Goal: Transaction & Acquisition: Purchase product/service

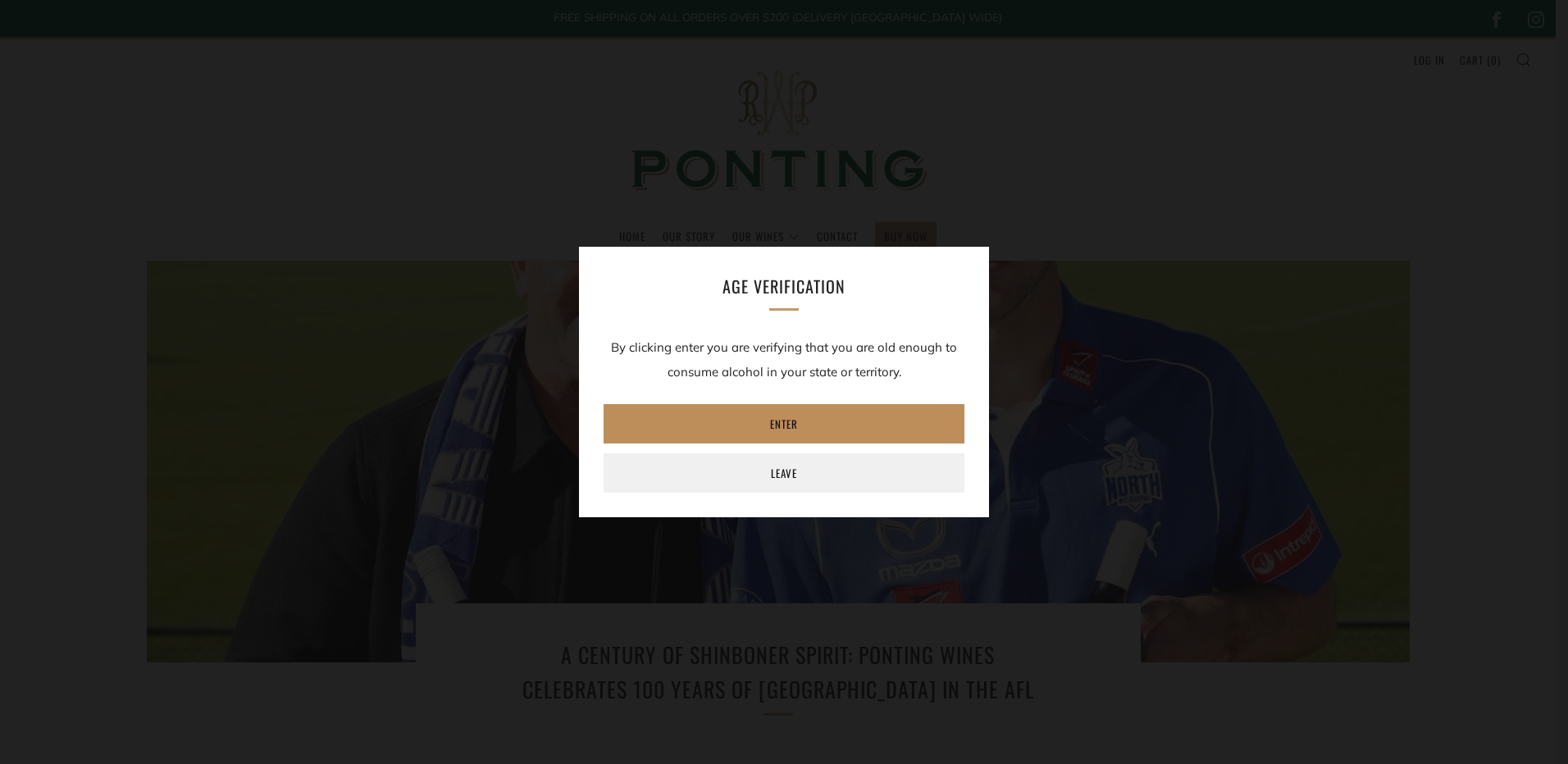
click at [784, 422] on link "Enter" at bounding box center [784, 424] width 361 height 39
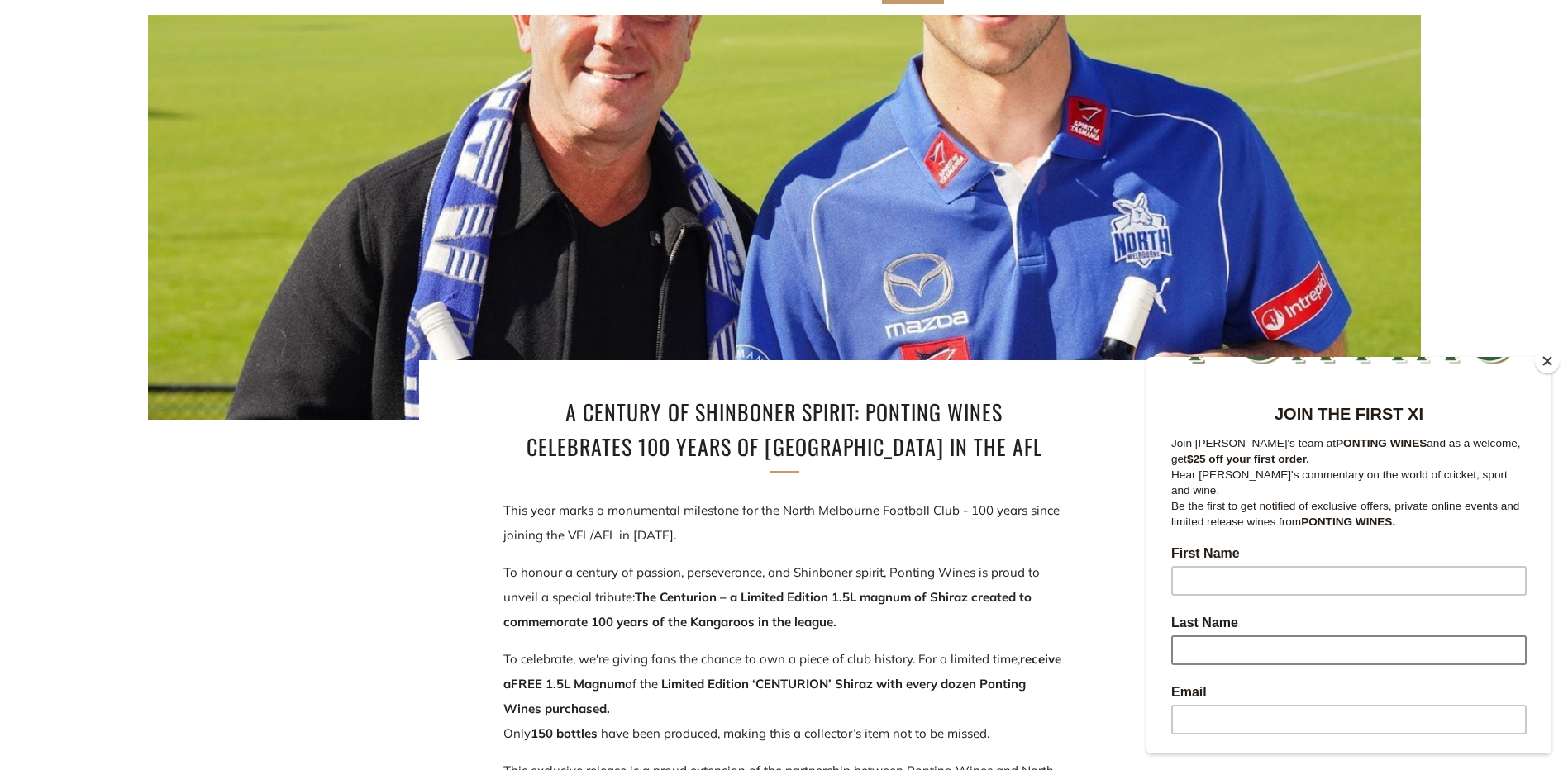
scroll to position [165, 0]
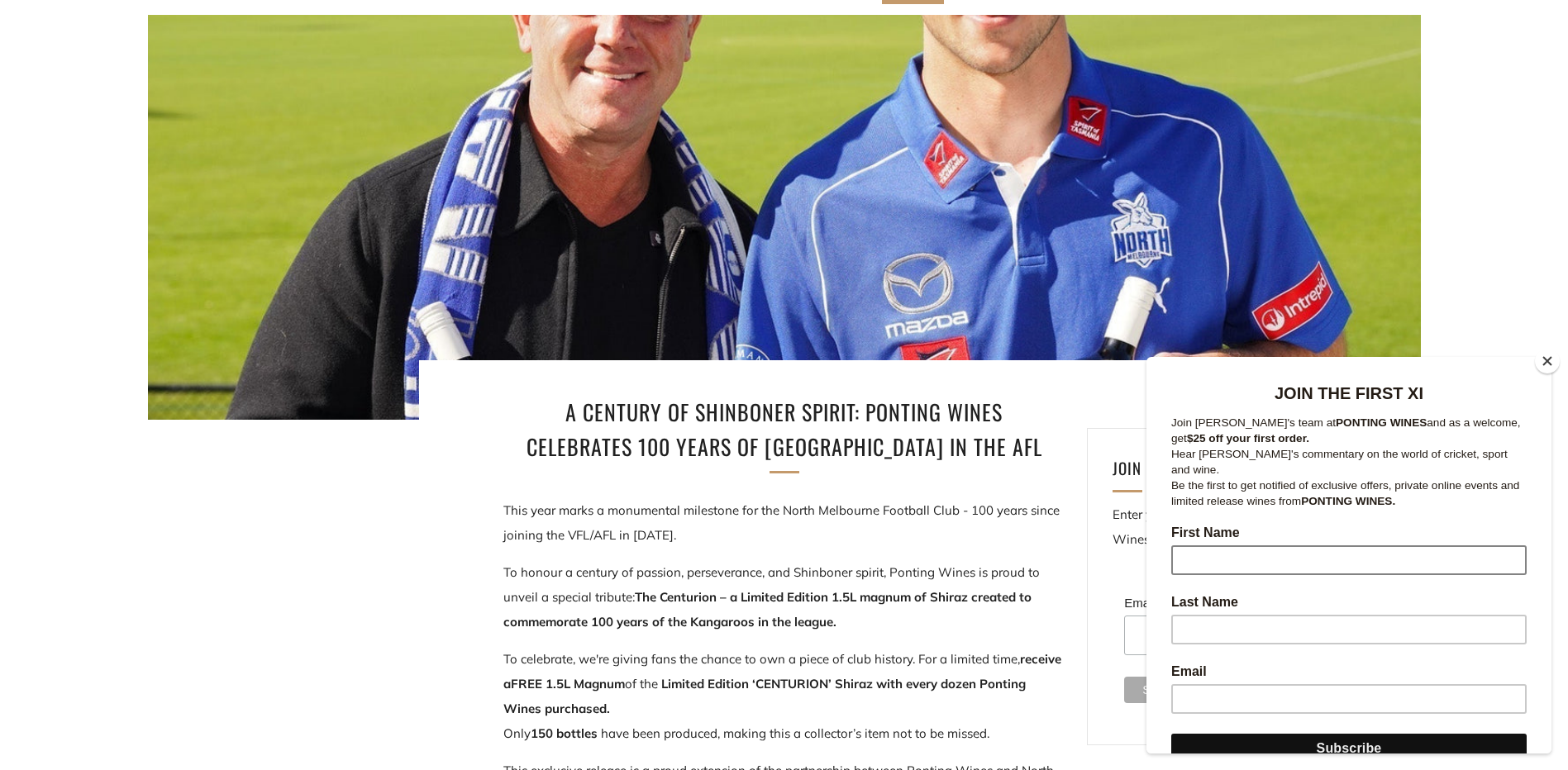
click at [1204, 546] on input "First Name" at bounding box center [1349, 561] width 355 height 30
type input "jason"
type input "Merlo"
type input "jason.merlo@chsgroup.com.au"
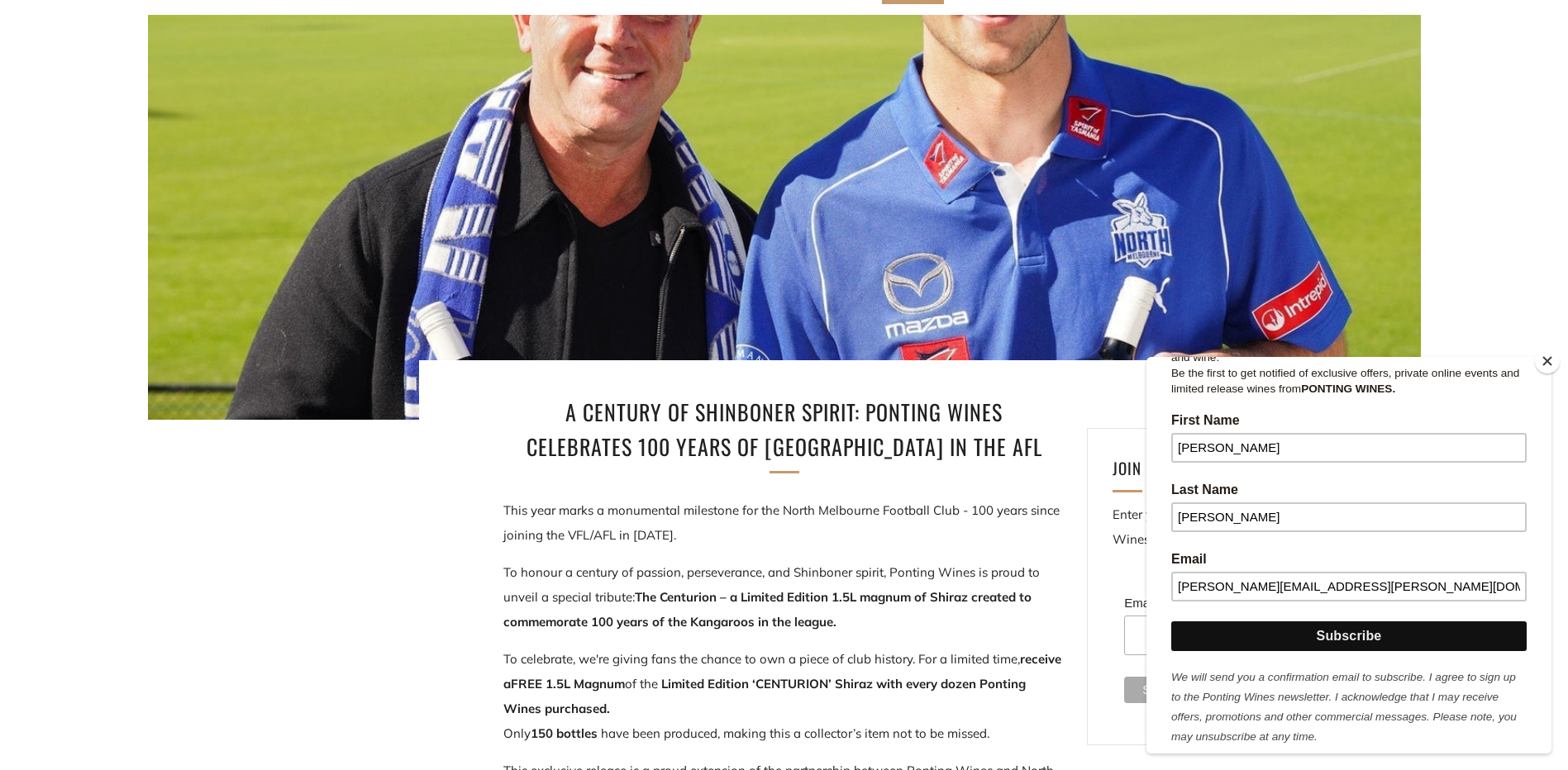
scroll to position [280, 0]
click at [1362, 619] on input "Subscribe" at bounding box center [1349, 634] width 355 height 30
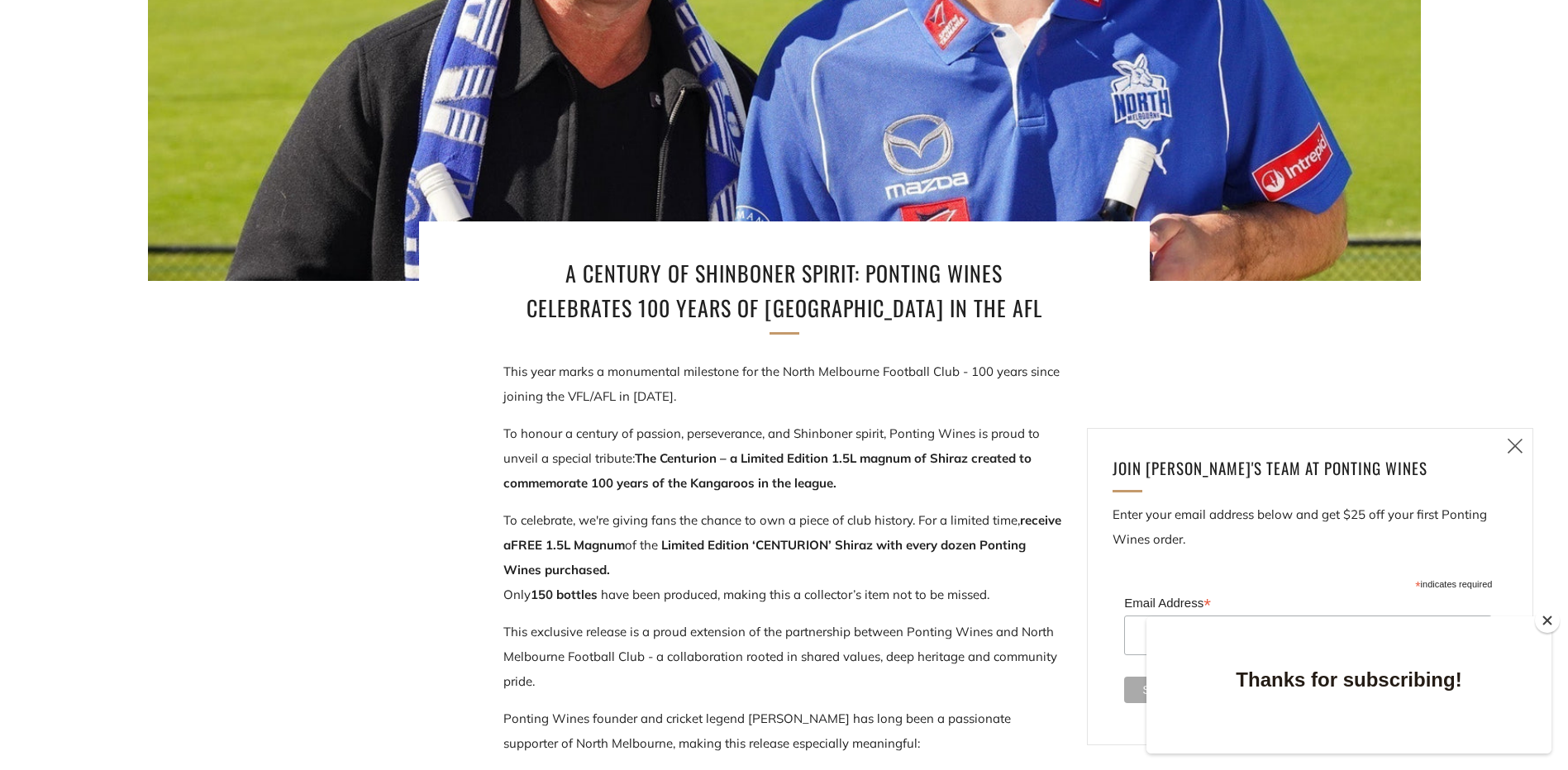
scroll to position [413, 0]
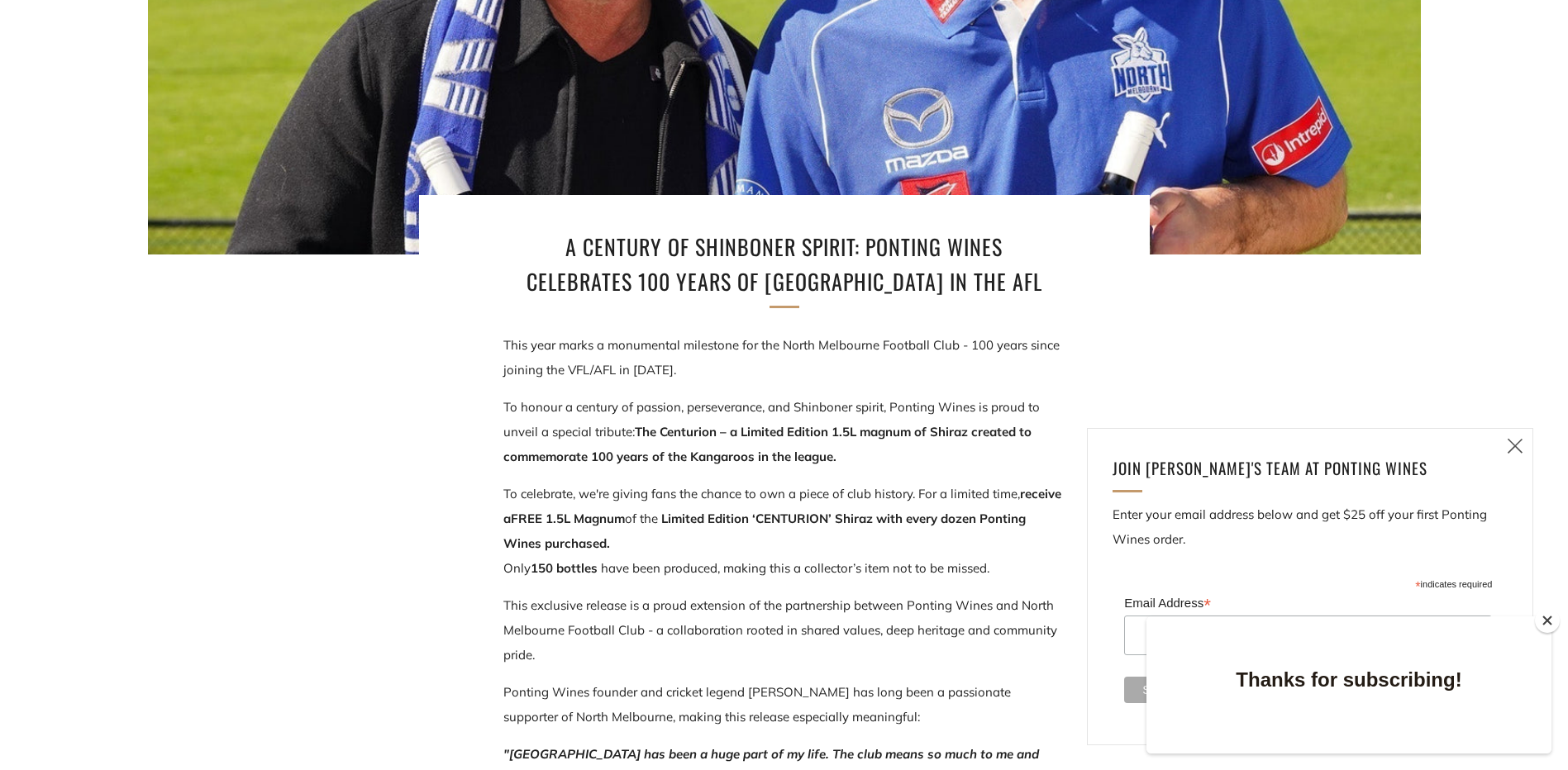
click at [1545, 617] on button "Close" at bounding box center [1547, 621] width 24 height 24
click at [1153, 630] on input "Email Address *" at bounding box center [1309, 635] width 368 height 39
type input "jason.merlo@chsgroup.com.au"
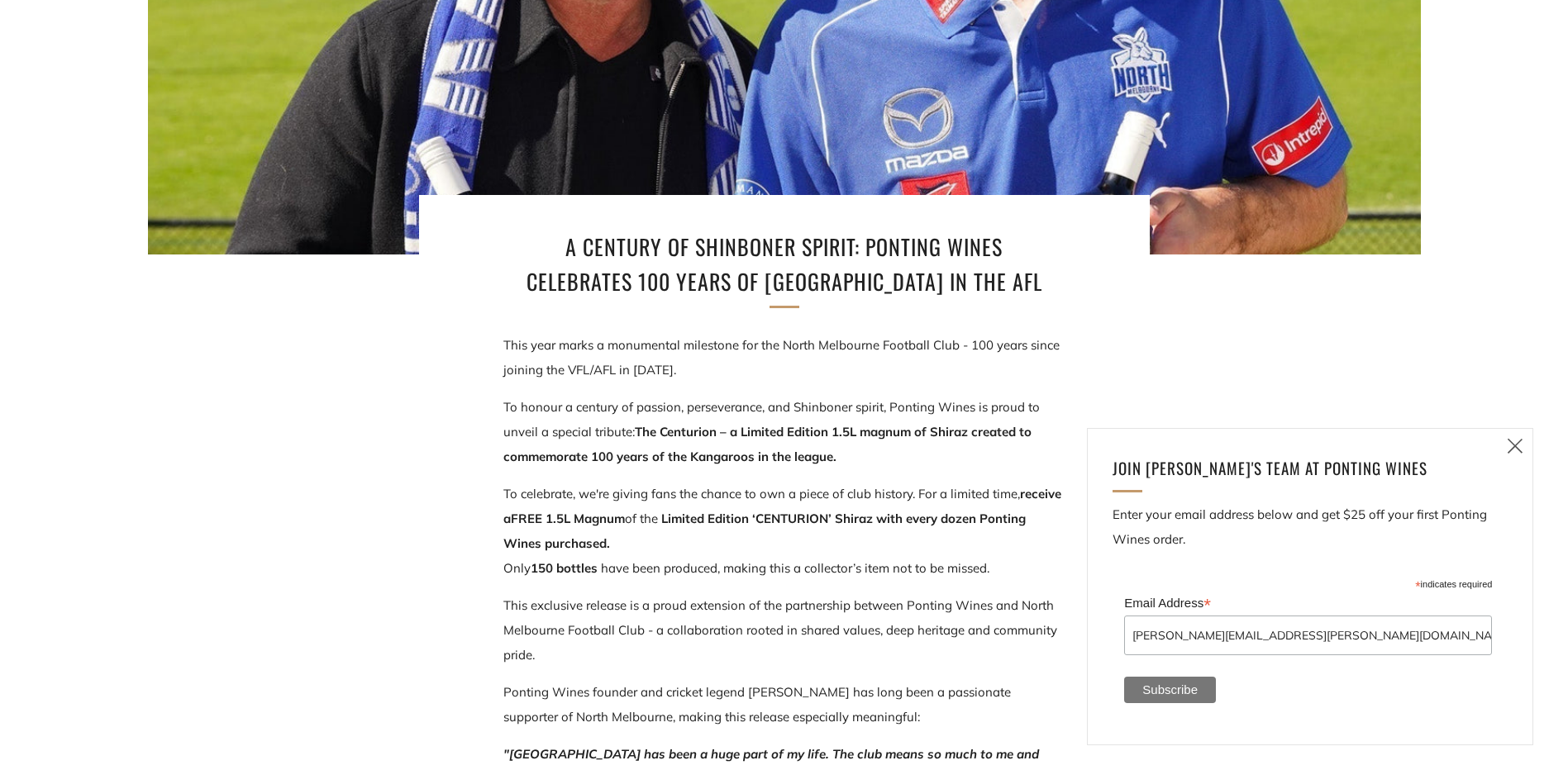
click at [1169, 693] on input "Subscribe" at bounding box center [1171, 690] width 92 height 26
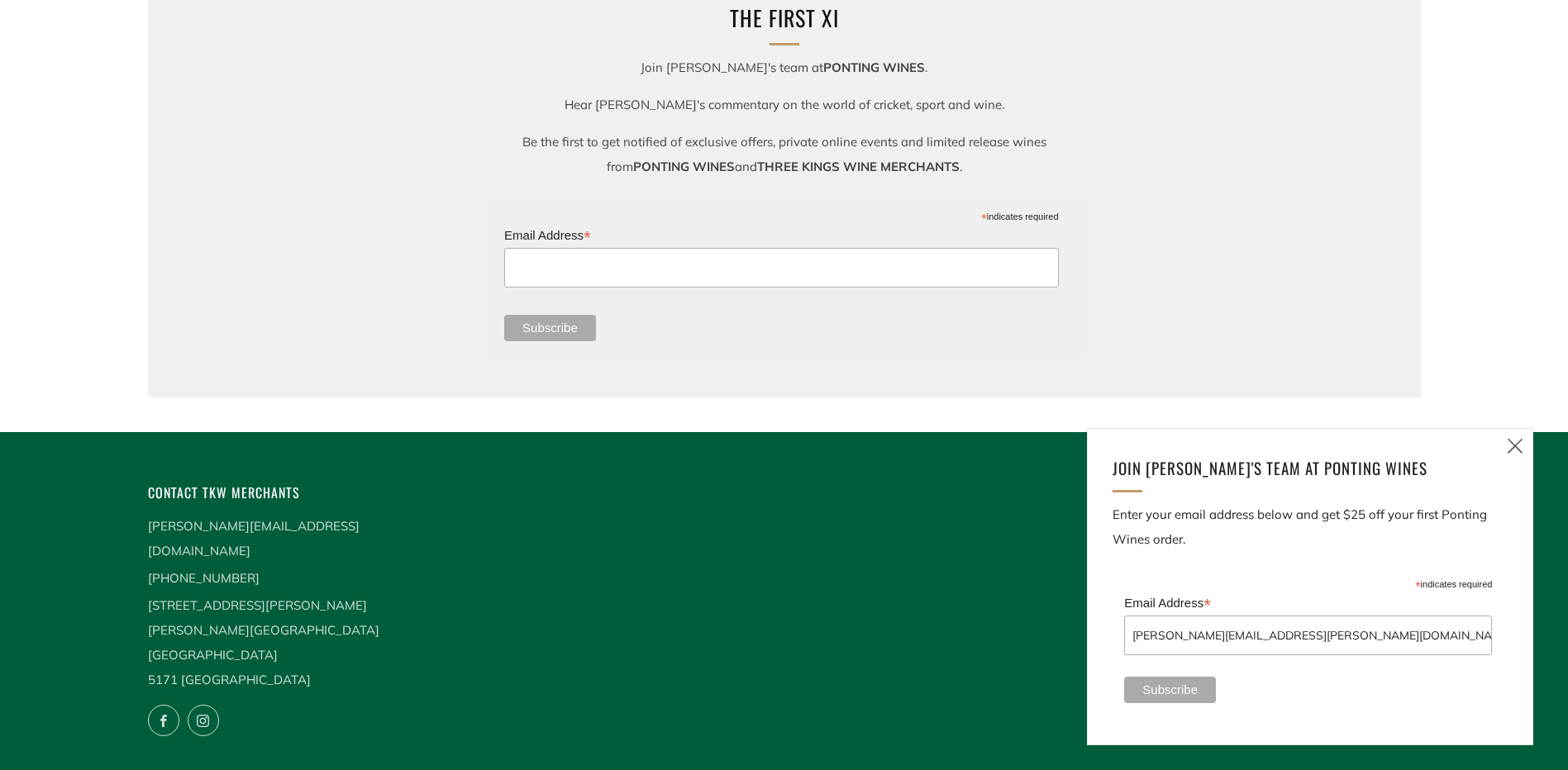
scroll to position [2346, 0]
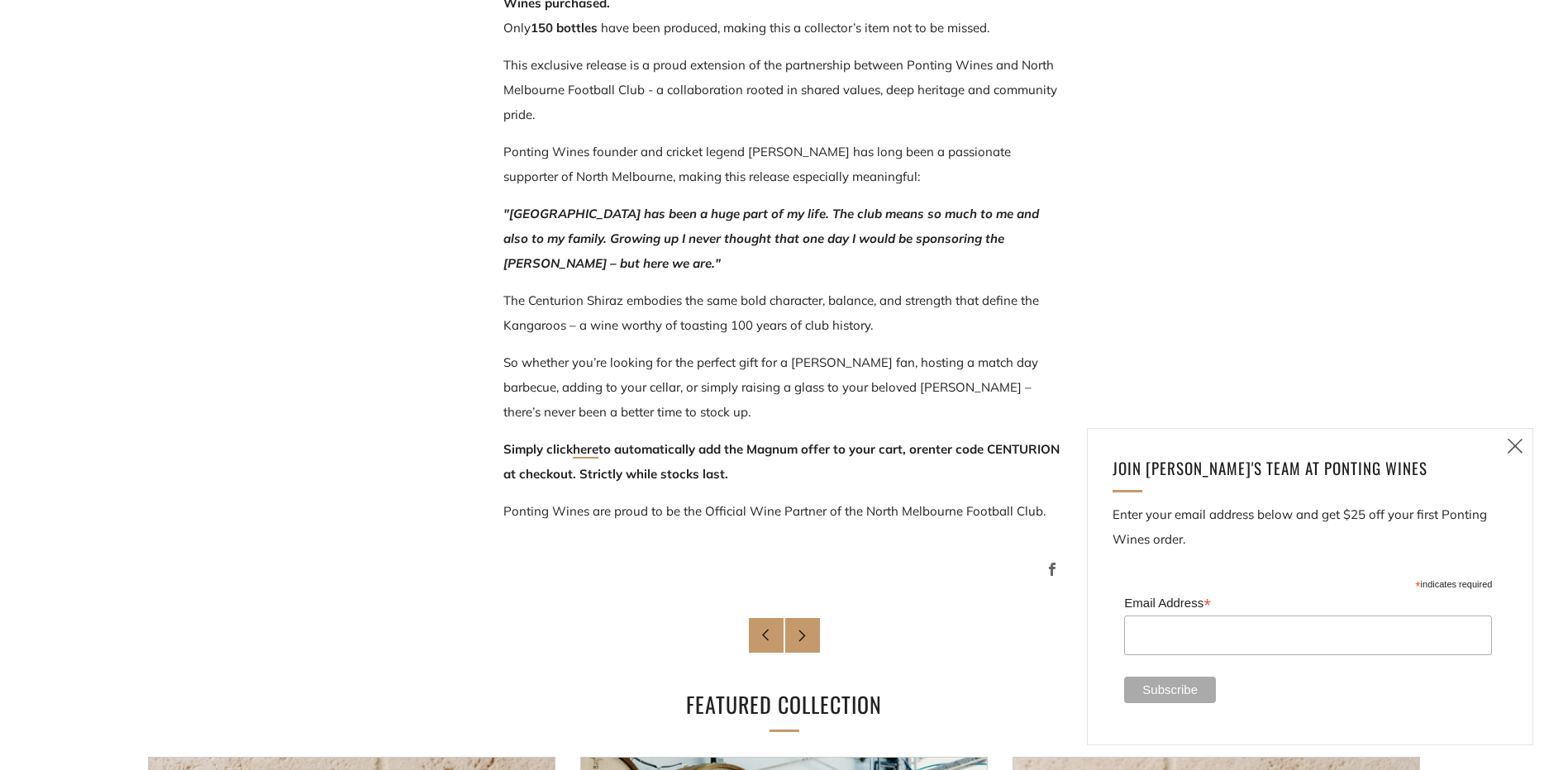
scroll to position [744, 0]
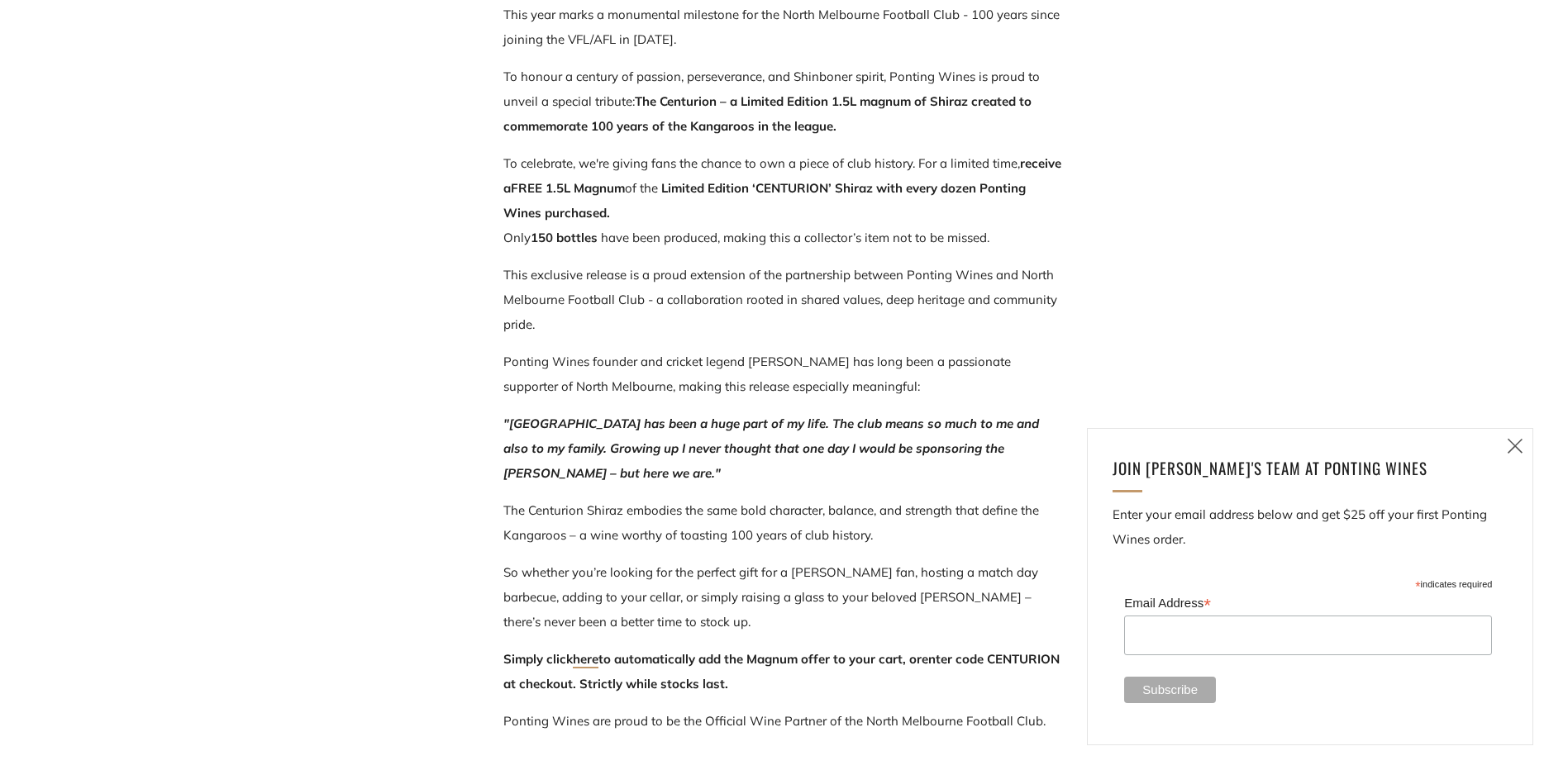
click at [1514, 445] on icon at bounding box center [1514, 446] width 20 height 21
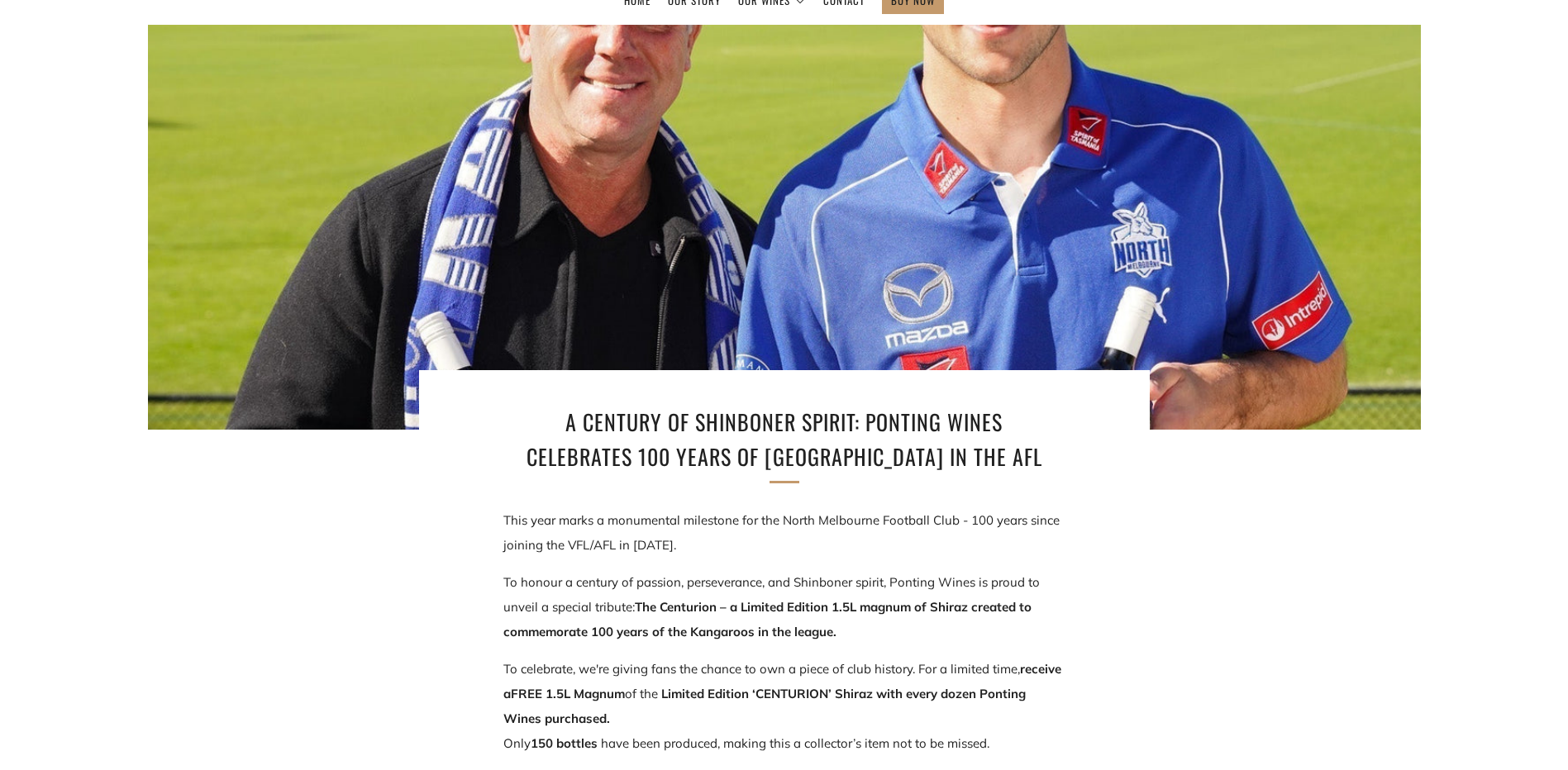
scroll to position [0, 0]
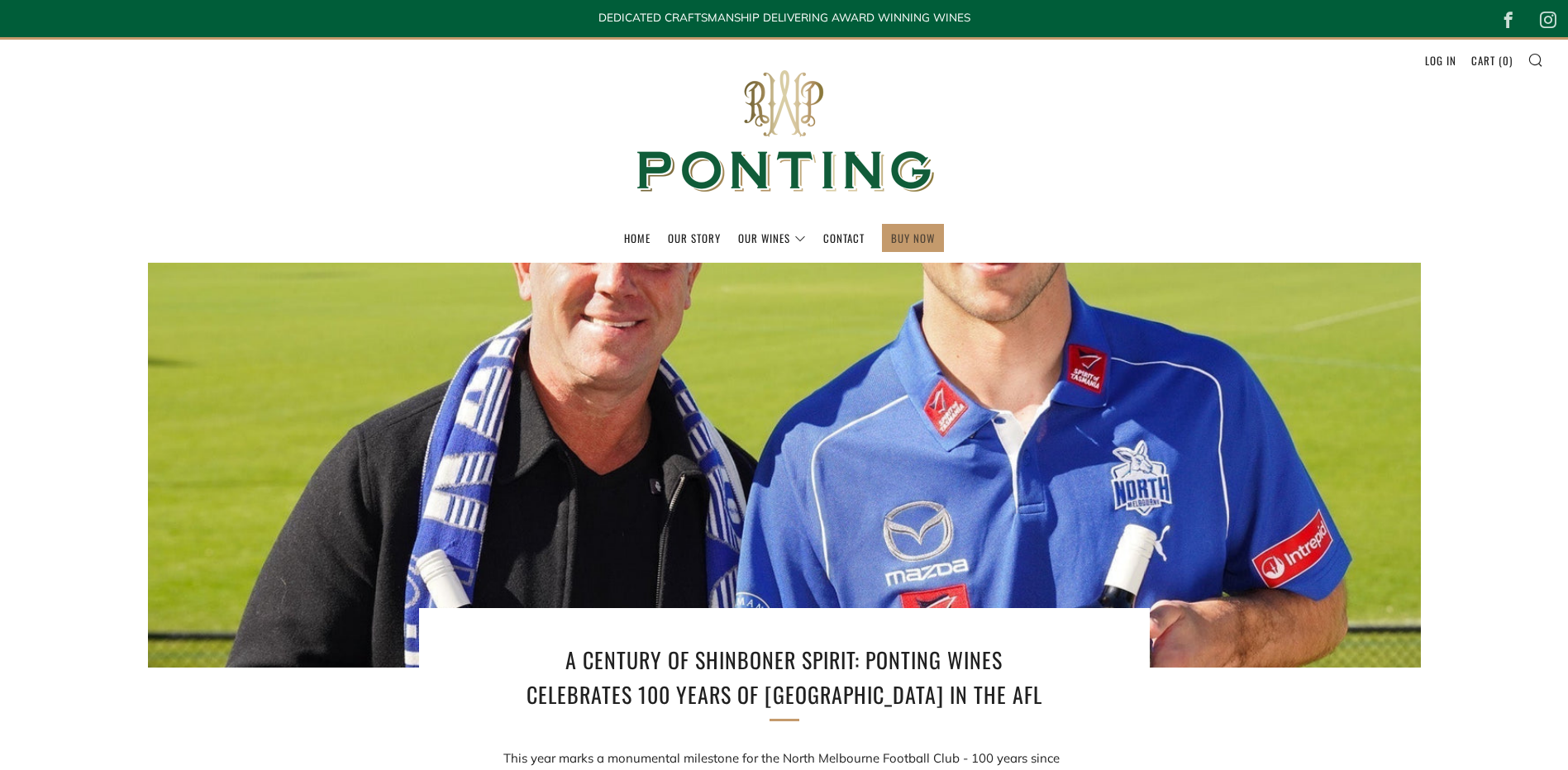
click at [918, 235] on link "BUY NOW" at bounding box center [912, 238] width 44 height 26
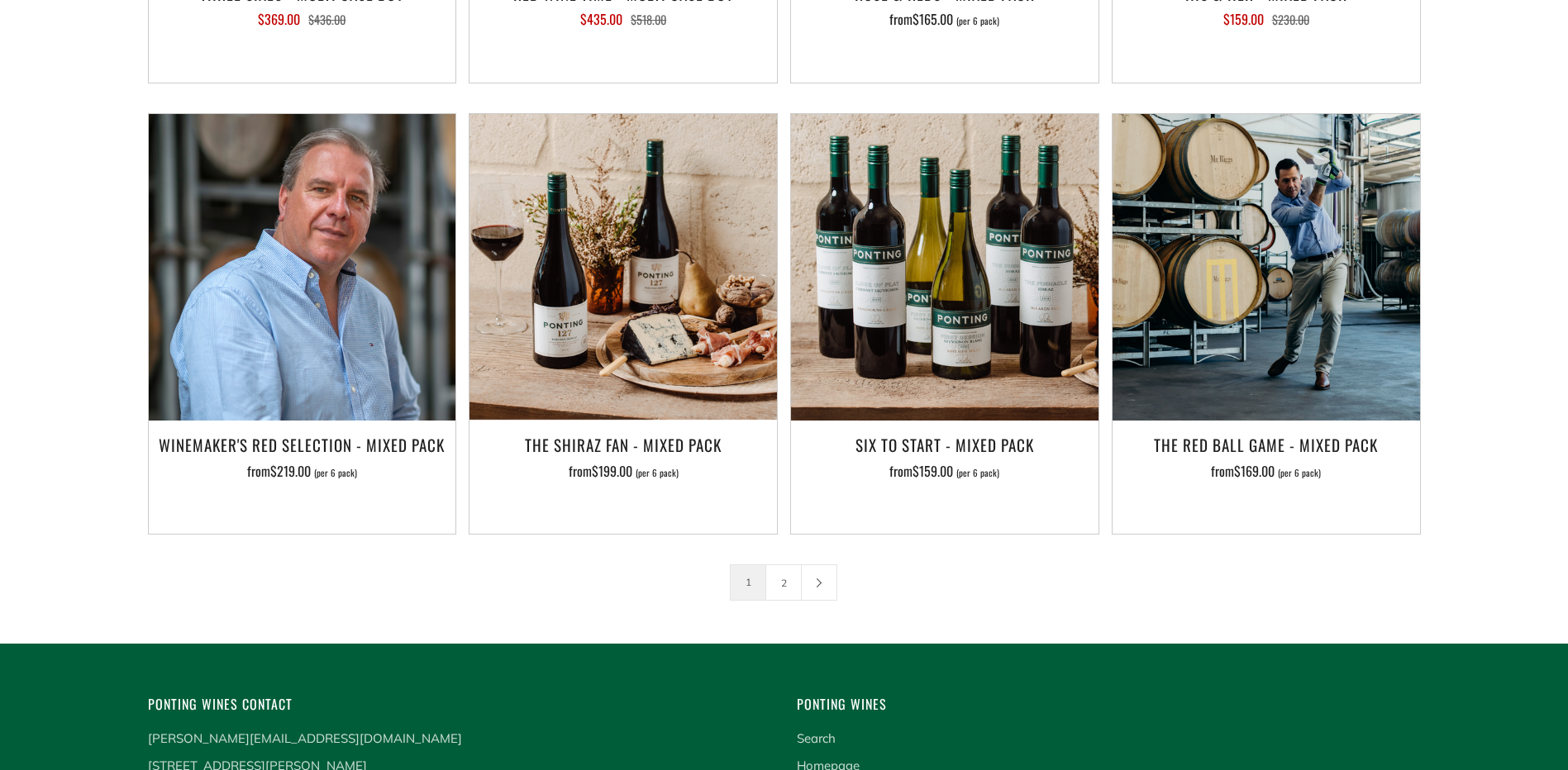
scroll to position [2610, 0]
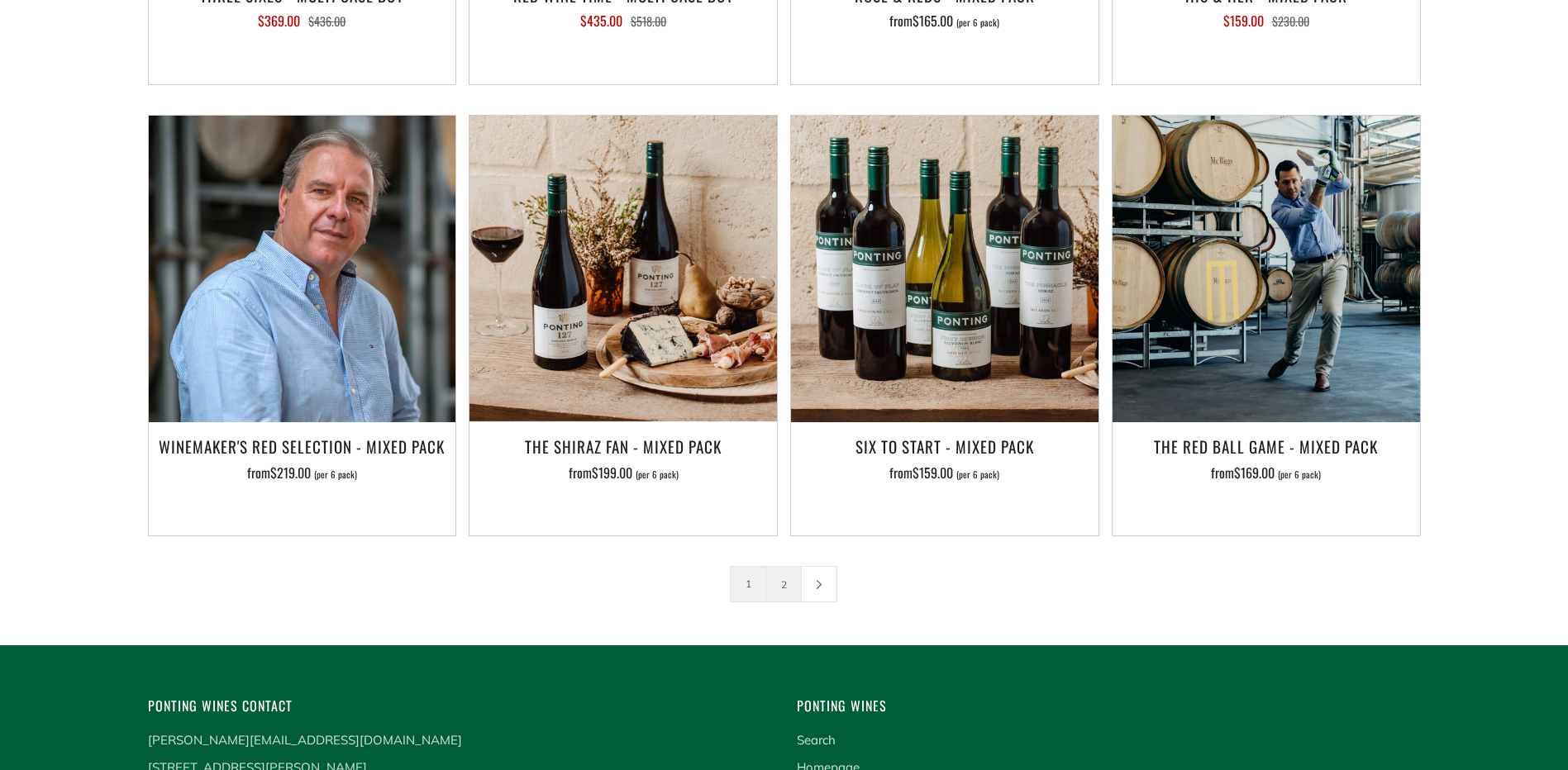
click at [781, 567] on link "2" at bounding box center [784, 584] width 35 height 35
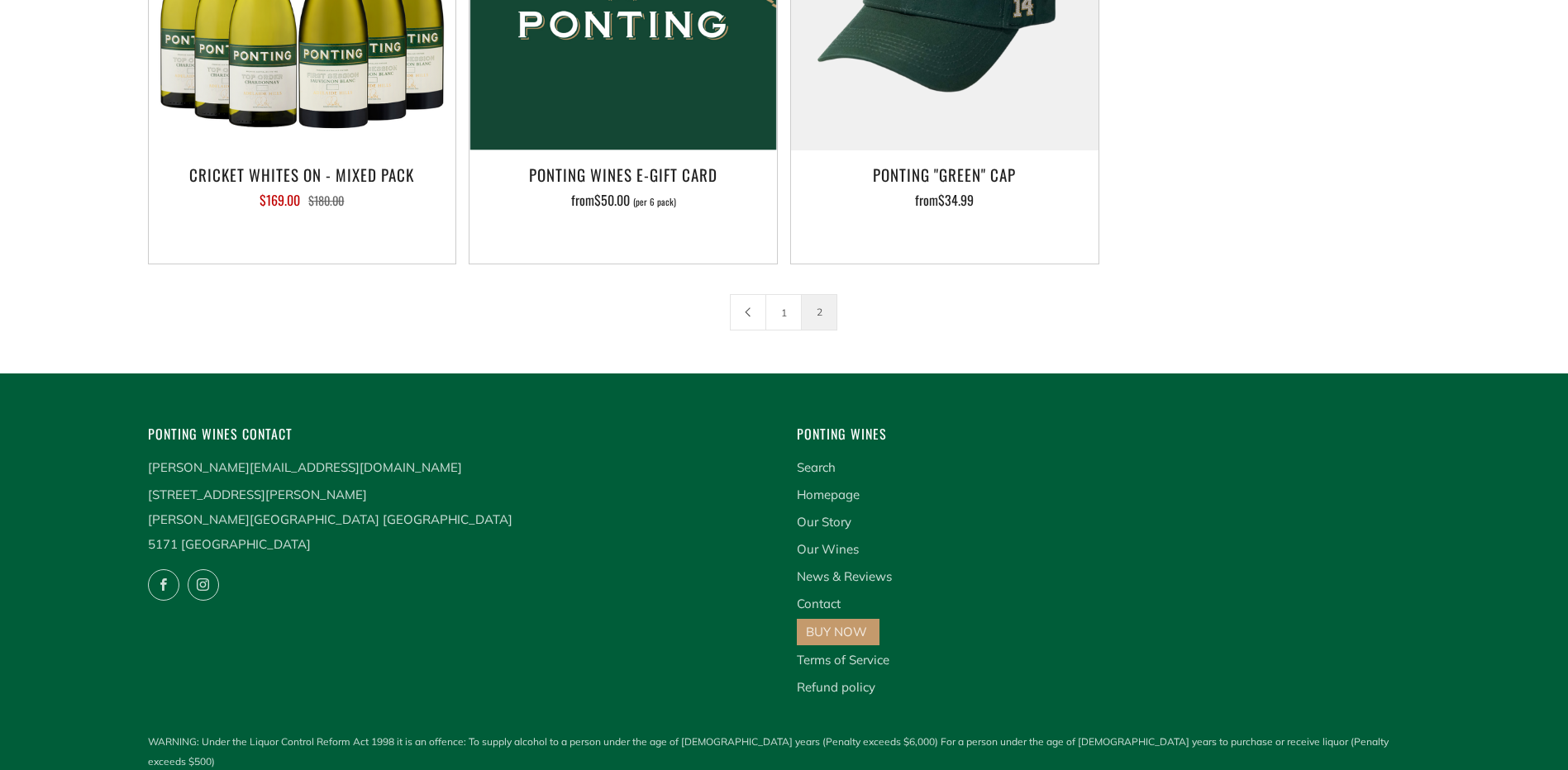
scroll to position [580, 0]
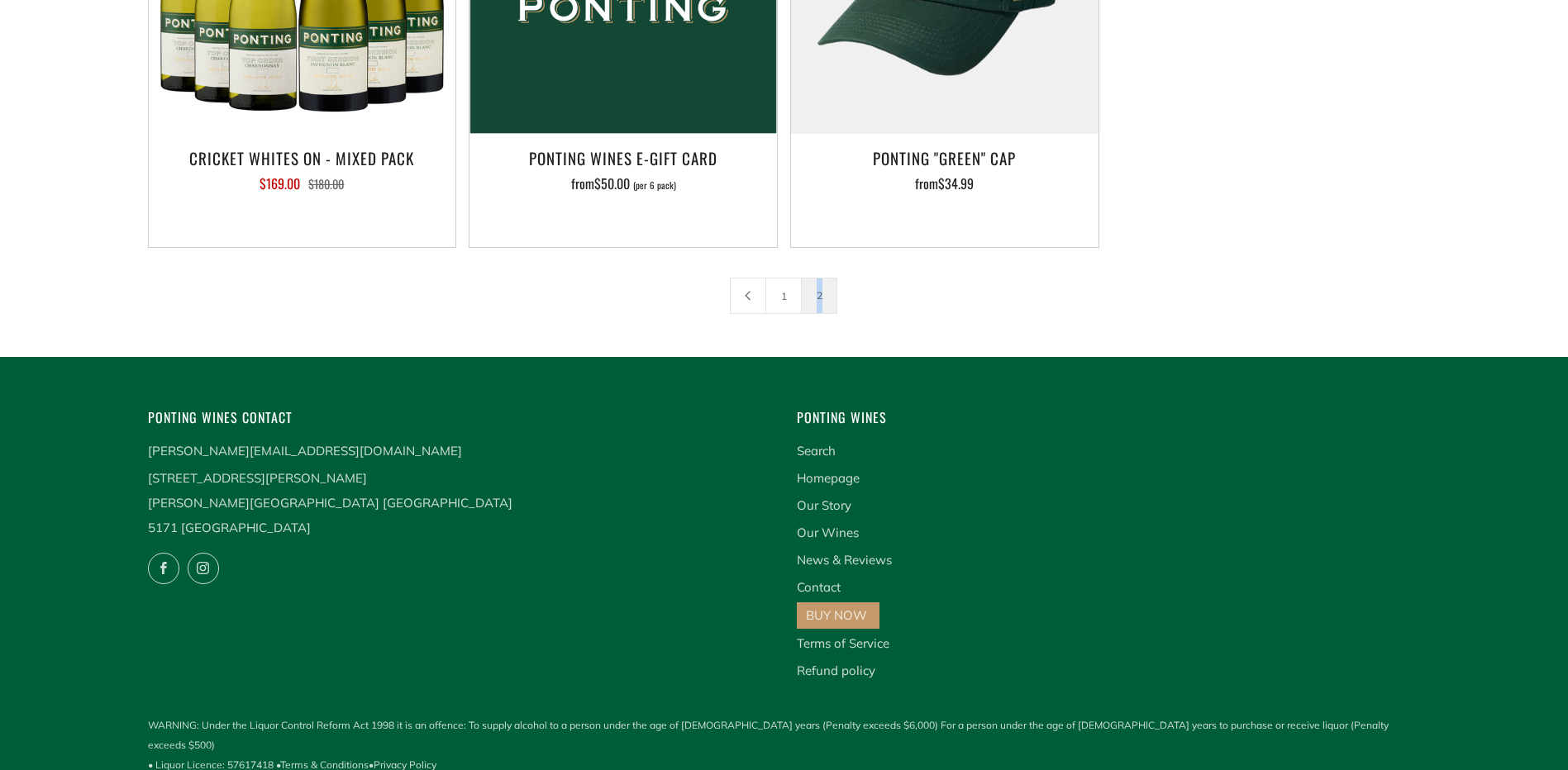
click at [820, 295] on span "2" at bounding box center [819, 296] width 37 height 37
drag, startPoint x: 820, startPoint y: 295, endPoint x: 882, endPoint y: 366, distance: 94.3
click at [882, 366] on div "Ponting Wines Contact ricky@pontingwines.com.au 169 Douglas Gully Road Blewitt …" at bounding box center [784, 573] width 1273 height 433
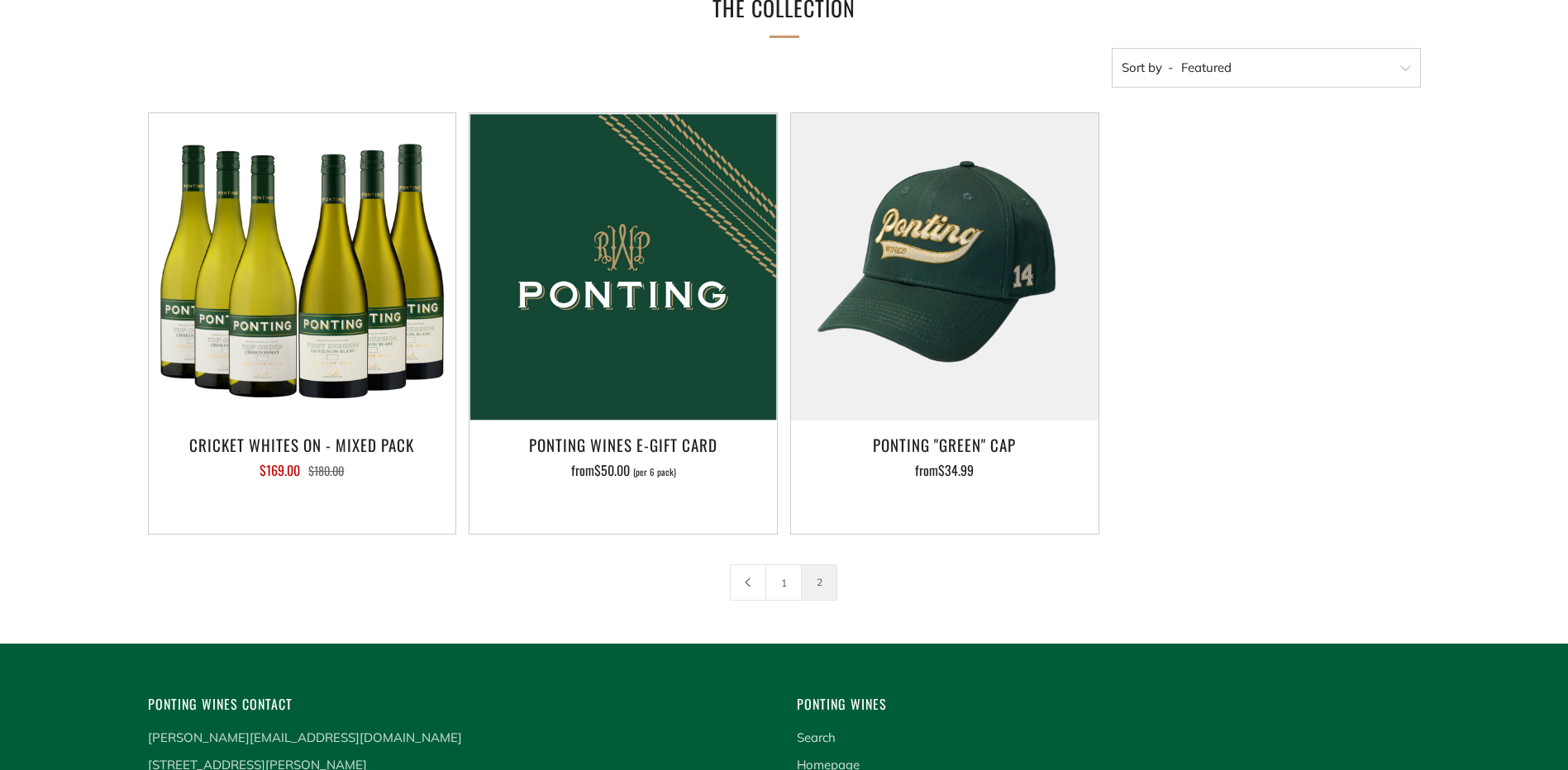
scroll to position [250, 0]
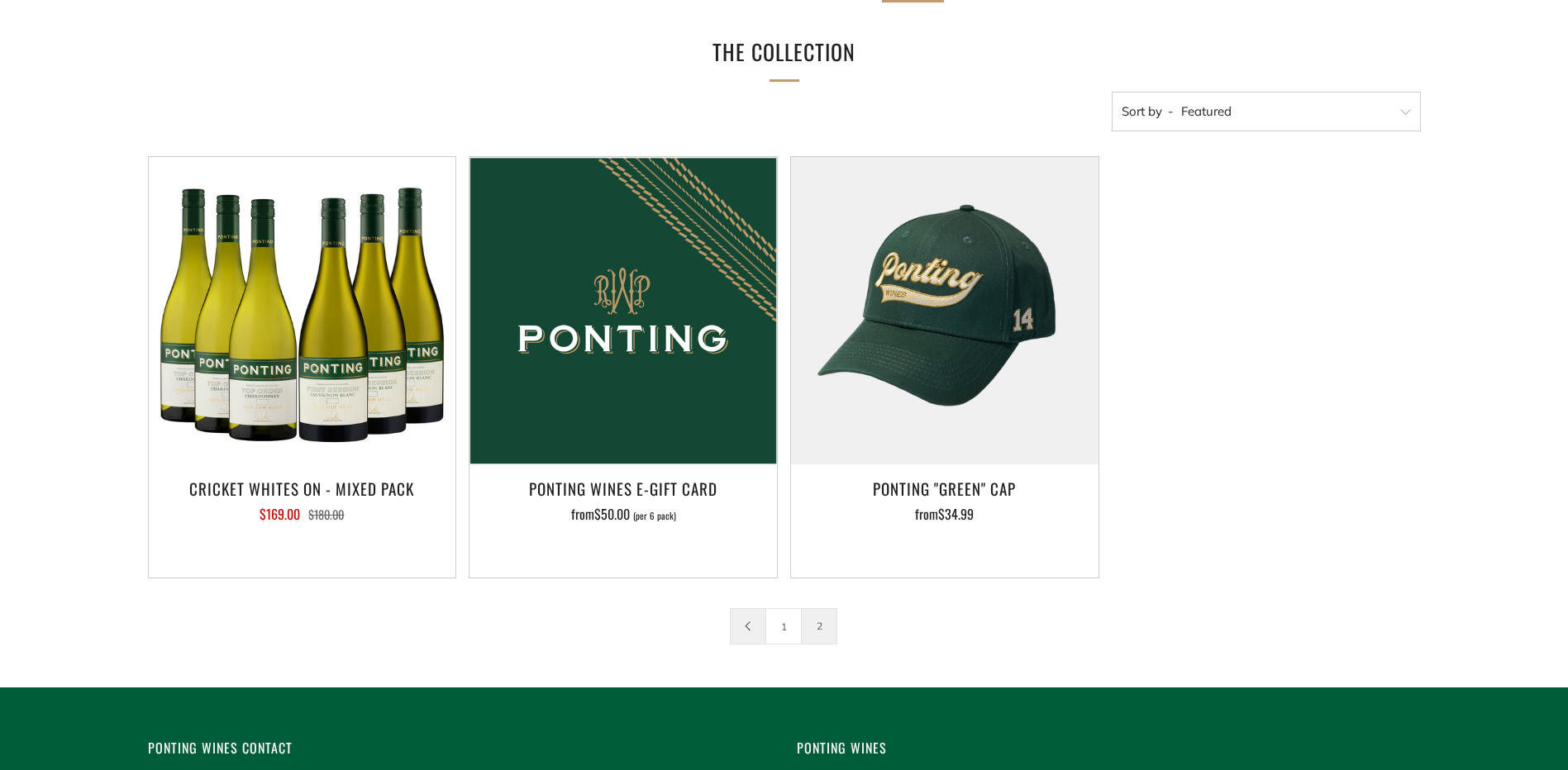
click at [750, 626] on icon at bounding box center [748, 626] width 10 height 10
